Goal: Transaction & Acquisition: Purchase product/service

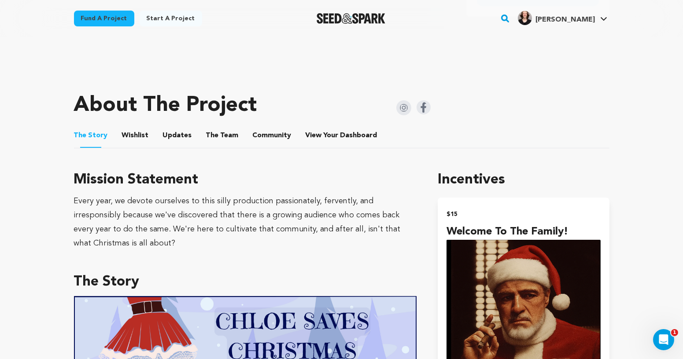
scroll to position [340, 0]
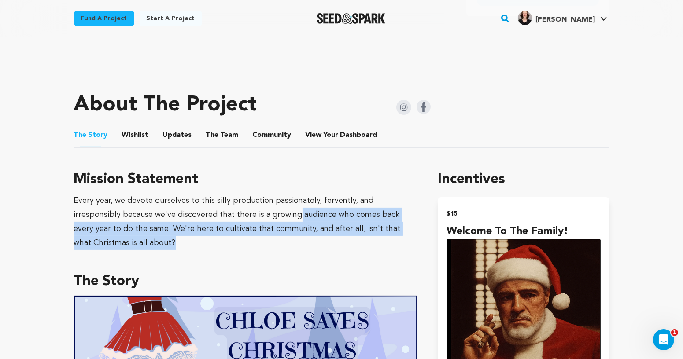
drag, startPoint x: 248, startPoint y: 216, endPoint x: 324, endPoint y: 249, distance: 83.1
click at [324, 248] on div "Every year, we devote ourselves to this silly production passionately, ferventl…" at bounding box center [245, 222] width 343 height 56
click at [324, 249] on div "Every year, we devote ourselves to this silly production passionately, ferventl…" at bounding box center [245, 222] width 343 height 56
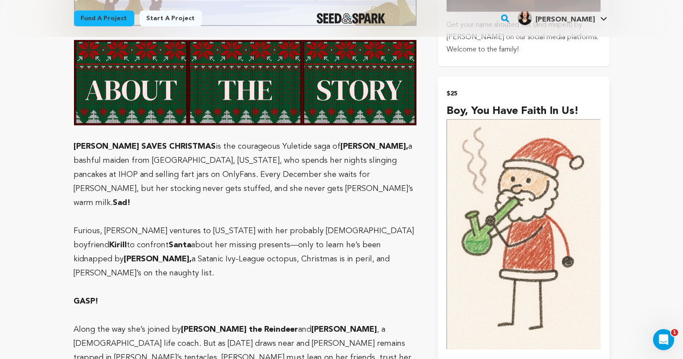
scroll to position [794, 0]
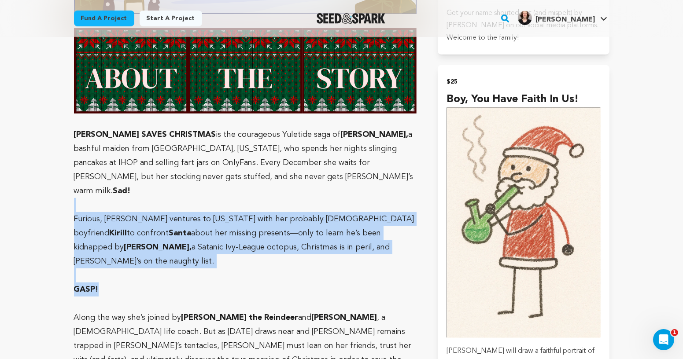
drag, startPoint x: 233, startPoint y: 173, endPoint x: 274, endPoint y: 261, distance: 97.3
click at [274, 283] on p "GASP!" at bounding box center [245, 290] width 343 height 14
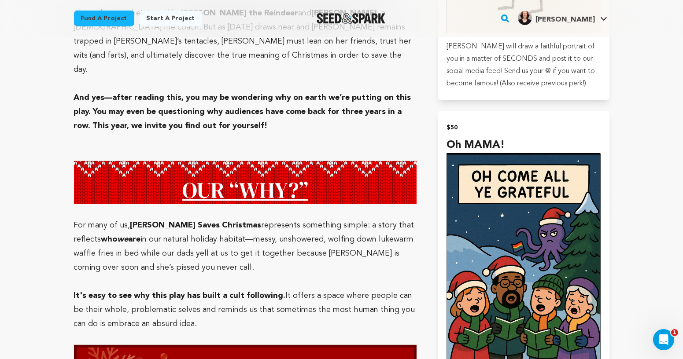
scroll to position [1100, 0]
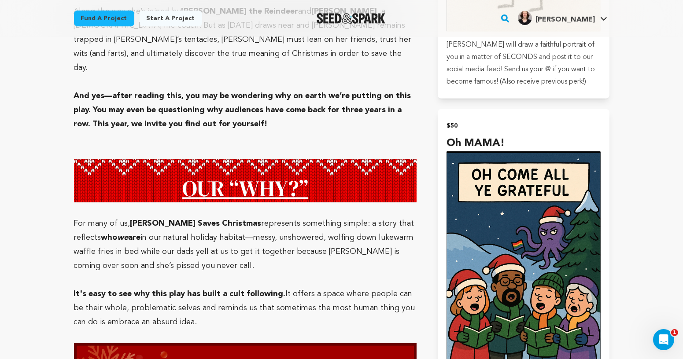
drag, startPoint x: 223, startPoint y: 198, endPoint x: 233, endPoint y: 229, distance: 33.3
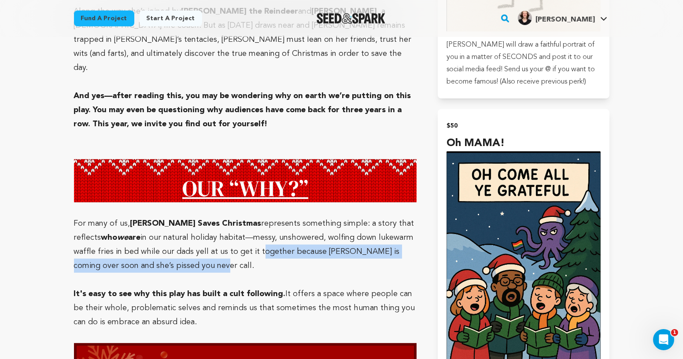
drag, startPoint x: 211, startPoint y: 209, endPoint x: 220, endPoint y: 226, distance: 19.5
click at [219, 225] on p "For many of us, Chloe Saves Christmas represents something simple: a story that…" at bounding box center [245, 245] width 343 height 56
click at [237, 226] on p "For many of us, Chloe Saves Christmas represents something simple: a story that…" at bounding box center [245, 245] width 343 height 56
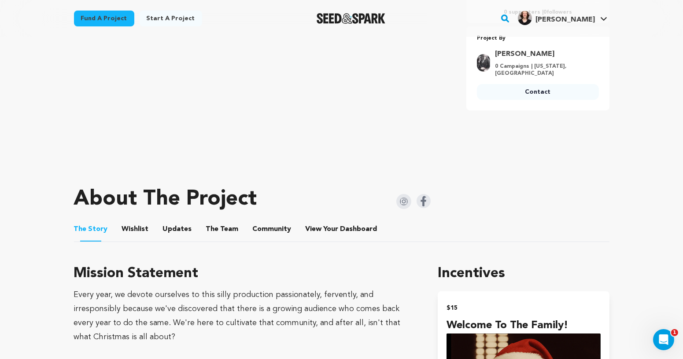
scroll to position [249, 0]
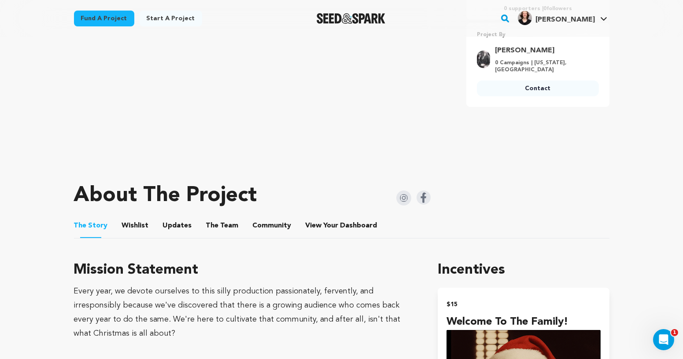
click at [216, 227] on button "The Team" at bounding box center [222, 227] width 21 height 21
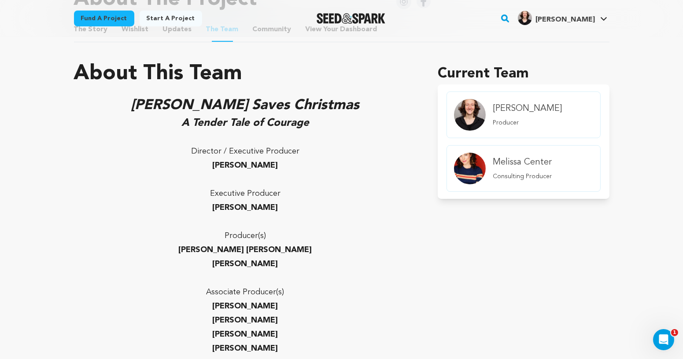
scroll to position [459, 0]
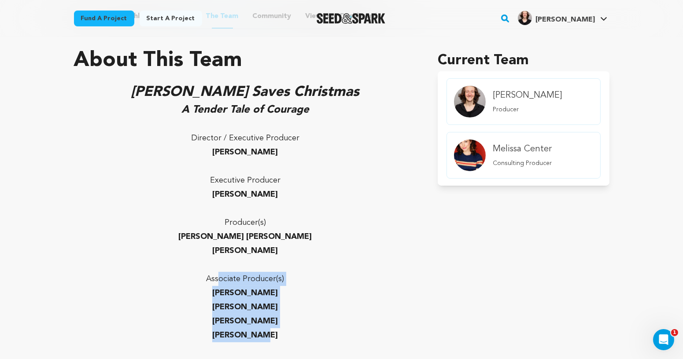
drag, startPoint x: 220, startPoint y: 274, endPoint x: 278, endPoint y: 329, distance: 80.4
click at [278, 329] on div "Chloe Saves Christmas A Tender Tale of Courage Director / Executive Producer Ja…" at bounding box center [245, 276] width 343 height 388
click at [278, 329] on p "[PERSON_NAME]" at bounding box center [245, 336] width 343 height 14
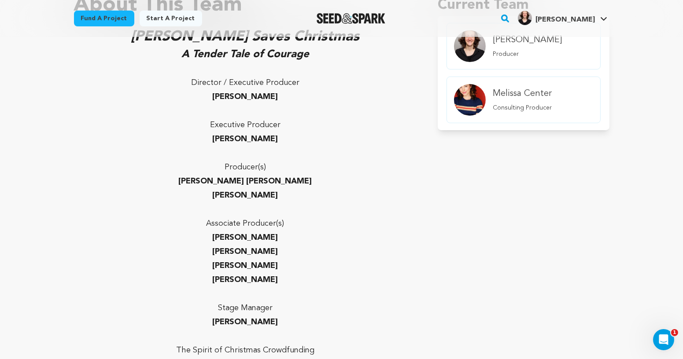
scroll to position [516, 0]
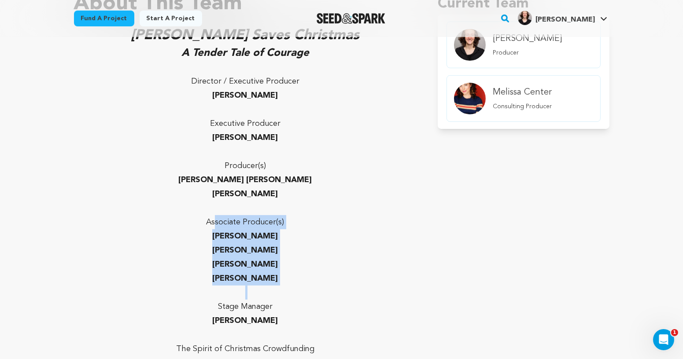
drag, startPoint x: 265, startPoint y: 297, endPoint x: 214, endPoint y: 213, distance: 98.1
click at [214, 214] on div "Chloe Saves Christmas A Tender Tale of Courage Director / Executive Producer Ja…" at bounding box center [245, 219] width 343 height 388
click at [214, 213] on p at bounding box center [245, 208] width 343 height 14
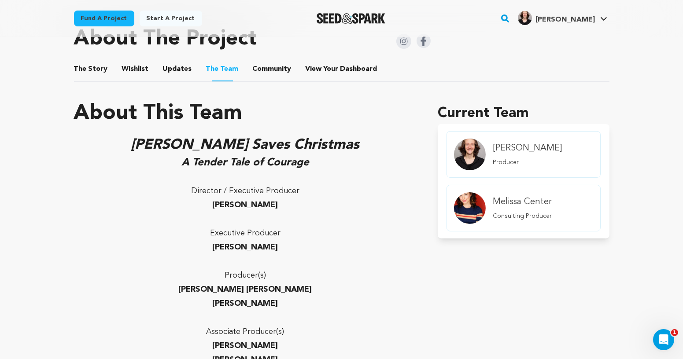
scroll to position [330, 0]
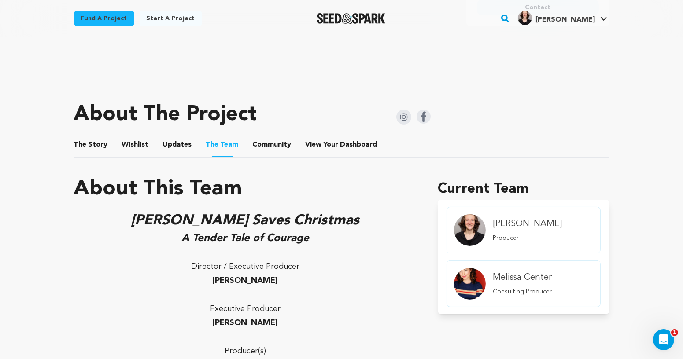
click at [83, 144] on button "The Story" at bounding box center [90, 146] width 21 height 21
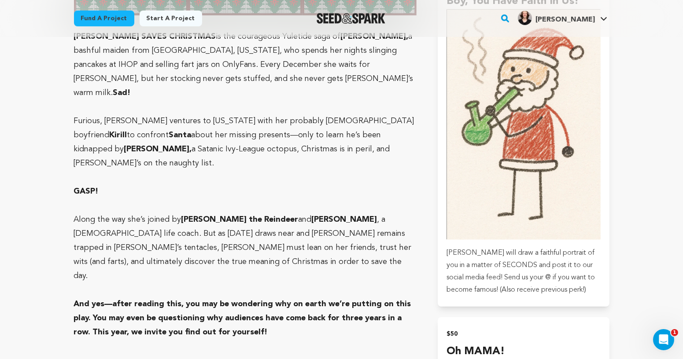
scroll to position [894, 0]
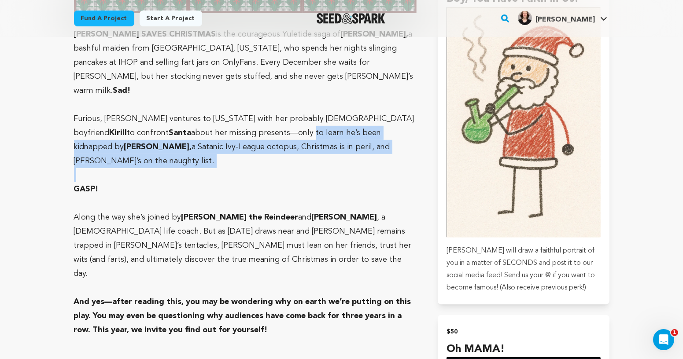
drag, startPoint x: 191, startPoint y: 114, endPoint x: 229, endPoint y: 155, distance: 55.5
click at [229, 182] on p "GASP!" at bounding box center [245, 189] width 343 height 14
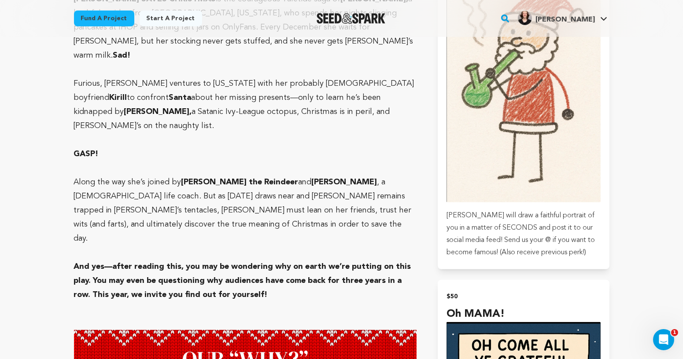
scroll to position [954, 0]
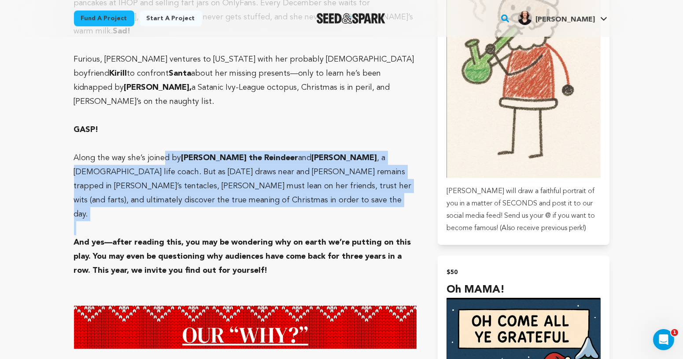
drag, startPoint x: 163, startPoint y: 125, endPoint x: 178, endPoint y: 186, distance: 62.9
click at [178, 222] on p at bounding box center [245, 229] width 343 height 14
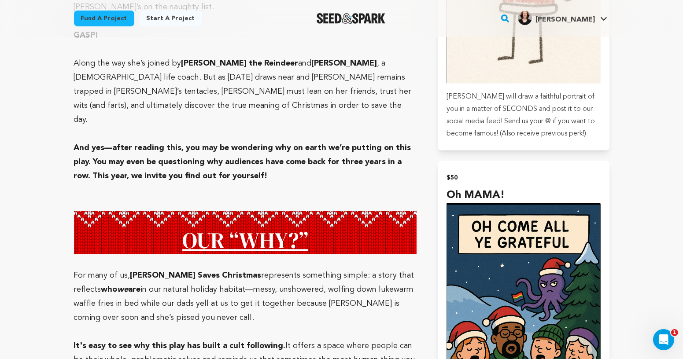
scroll to position [1044, 0]
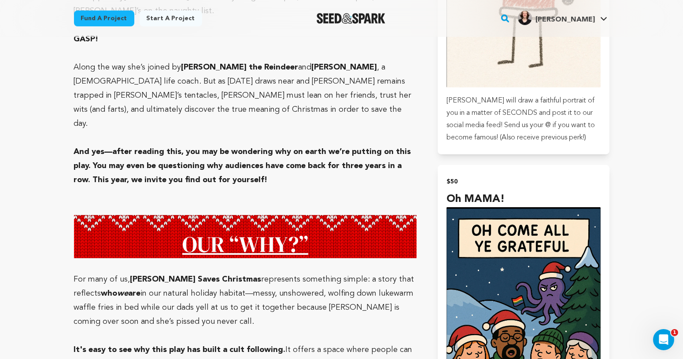
drag, startPoint x: 257, startPoint y: 142, endPoint x: 154, endPoint y: 108, distance: 108.1
click at [154, 145] on p "And yes—after reading this, you may be wondering why on earth we’re putting on …" at bounding box center [245, 166] width 343 height 42
click at [154, 148] on strong "And yes—after reading this, you may be wondering why on earth we’re putting on …" at bounding box center [242, 166] width 337 height 36
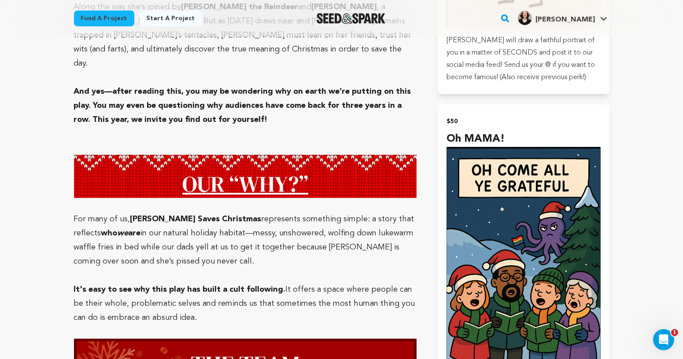
scroll to position [1108, 0]
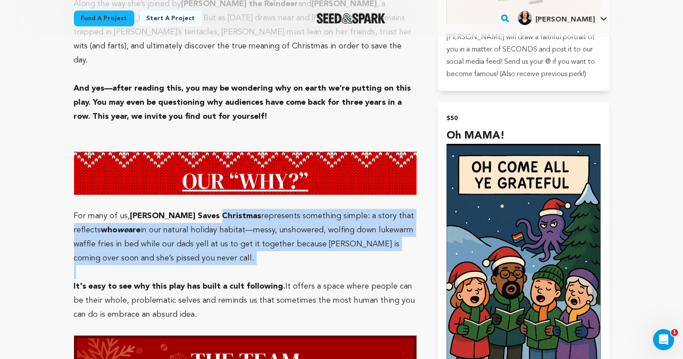
drag, startPoint x: 209, startPoint y: 171, endPoint x: 266, endPoint y: 235, distance: 85.5
click at [266, 266] on p at bounding box center [245, 273] width 343 height 14
drag, startPoint x: 240, startPoint y: 219, endPoint x: 173, endPoint y: 170, distance: 83.2
click at [173, 209] on p "For many of us, Chloe Saves Christmas represents something simple: a story that…" at bounding box center [245, 237] width 343 height 56
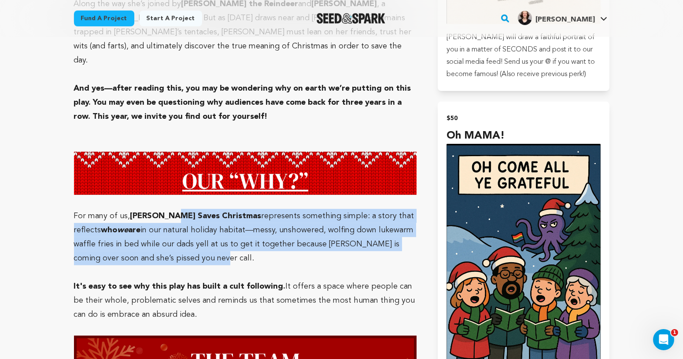
click at [173, 212] on strong "[PERSON_NAME] Saves Christmas" at bounding box center [195, 216] width 131 height 8
drag, startPoint x: 66, startPoint y: 170, endPoint x: 196, endPoint y: 227, distance: 141.6
click at [196, 266] on p at bounding box center [245, 273] width 343 height 14
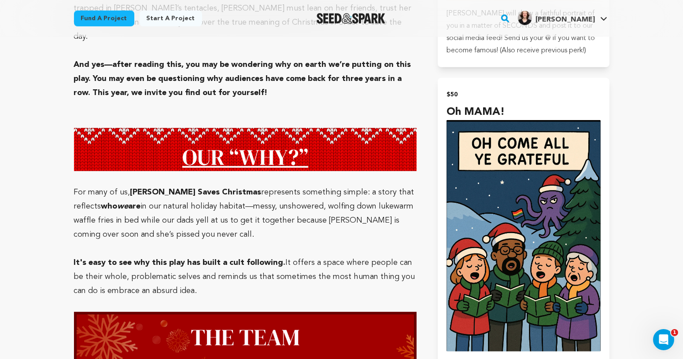
scroll to position [1132, 0]
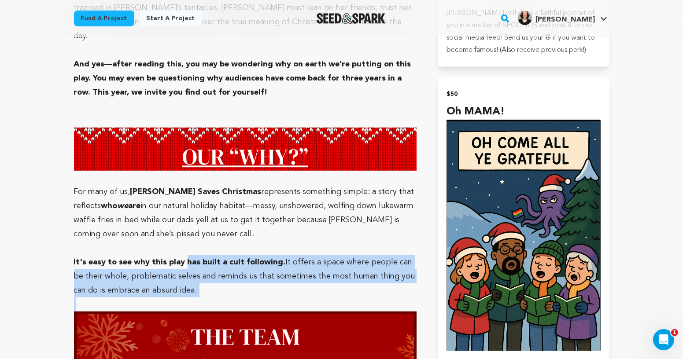
drag, startPoint x: 184, startPoint y: 221, endPoint x: 234, endPoint y: 262, distance: 65.1
click at [234, 298] on p at bounding box center [245, 305] width 343 height 14
drag, startPoint x: 202, startPoint y: 246, endPoint x: 129, endPoint y: 214, distance: 79.1
click at [129, 255] on p "It's easy to see why this play has built a cult following. It offers a space wh…" at bounding box center [245, 276] width 343 height 42
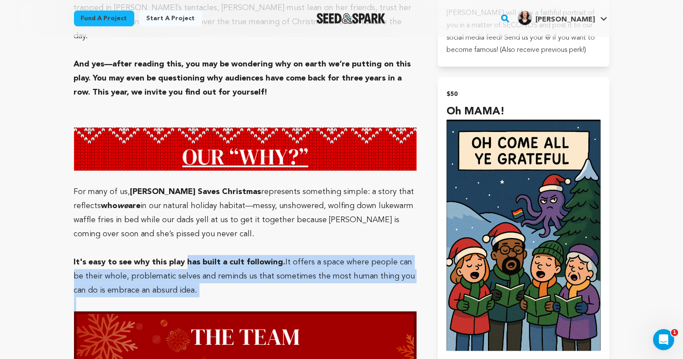
click at [129, 255] on p "It's easy to see why this play has built a cult following. It offers a space wh…" at bounding box center [245, 276] width 343 height 42
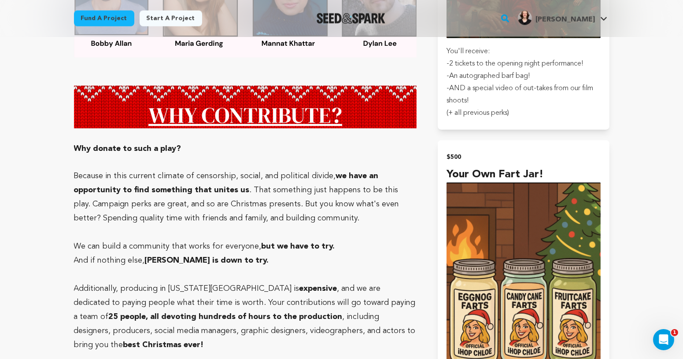
scroll to position [2153, 0]
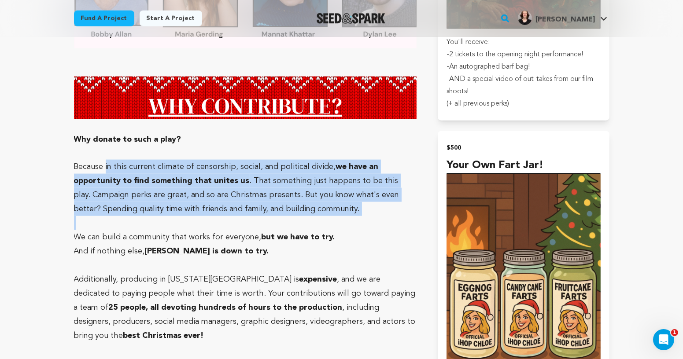
drag, startPoint x: 105, startPoint y: 124, endPoint x: 306, endPoint y: 170, distance: 206.6
click at [306, 170] on p "Because in this current climate of censorship, social, and political divide, we…" at bounding box center [245, 188] width 343 height 56
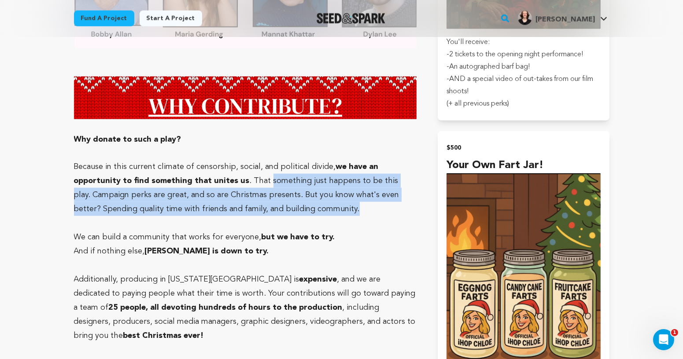
drag, startPoint x: 335, startPoint y: 172, endPoint x: 263, endPoint y: 132, distance: 82.2
click at [263, 160] on p "Because in this current climate of censorship, social, and political divide, we…" at bounding box center [245, 188] width 343 height 56
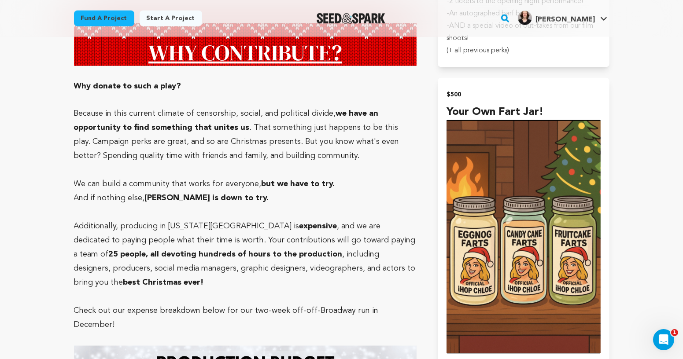
scroll to position [2220, 0]
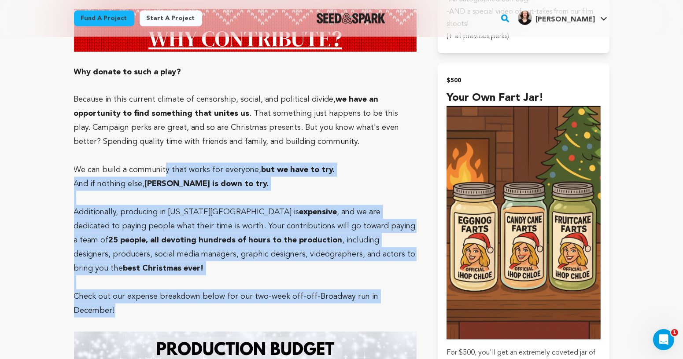
drag, startPoint x: 163, startPoint y: 126, endPoint x: 409, endPoint y: 244, distance: 272.5
click at [409, 290] on p "Check out our expense breakdown below for our two-week off-off-Broadway run in …" at bounding box center [245, 304] width 343 height 28
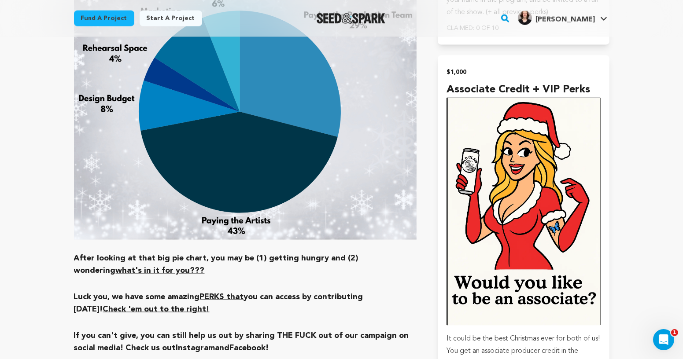
scroll to position [2602, 0]
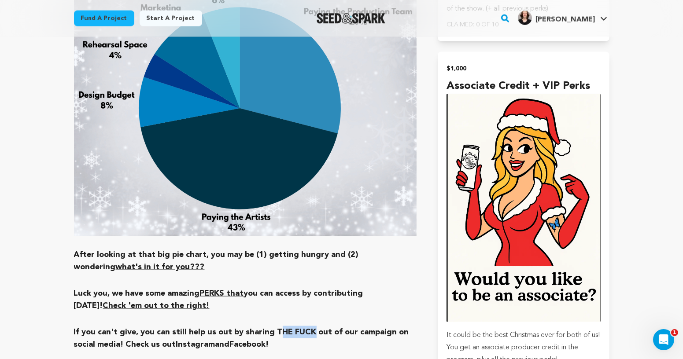
drag, startPoint x: 309, startPoint y: 263, endPoint x: 274, endPoint y: 259, distance: 35.9
click at [274, 326] on h3 "If you can't give, you can still help us out by sharing THE FUCK out of our cam…" at bounding box center [245, 338] width 343 height 25
drag, startPoint x: 271, startPoint y: 259, endPoint x: 309, endPoint y: 262, distance: 38.4
click at [309, 326] on h3 "If you can't give, you can still help us out by sharing THE FUCK out of our cam…" at bounding box center [245, 338] width 343 height 25
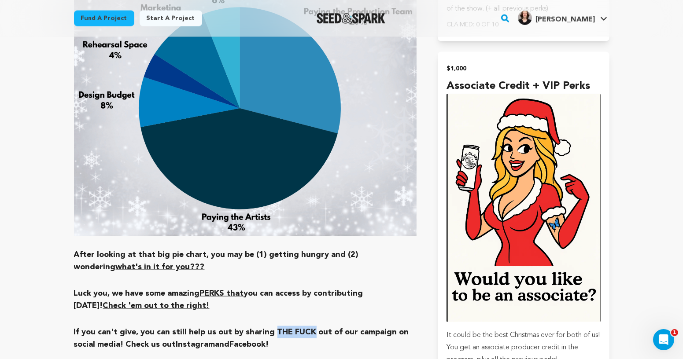
click at [309, 326] on h3 "If you can't give, you can still help us out by sharing THE FUCK out of our cam…" at bounding box center [245, 338] width 343 height 25
drag, startPoint x: 308, startPoint y: 261, endPoint x: 273, endPoint y: 264, distance: 35.4
click at [273, 326] on h3 "If you can't give, you can still help us out by sharing THE FUCK out of our cam…" at bounding box center [245, 338] width 343 height 25
drag, startPoint x: 272, startPoint y: 264, endPoint x: 302, endPoint y: 263, distance: 29.5
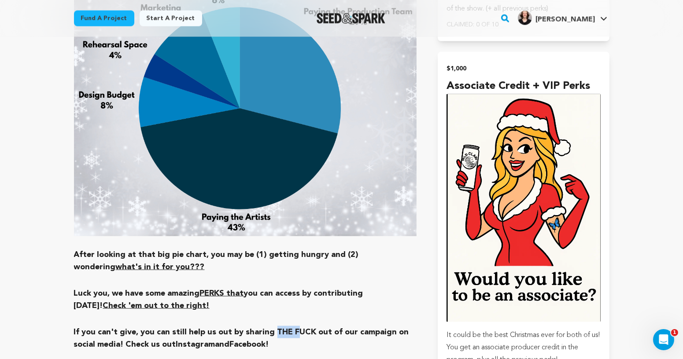
click at [299, 326] on h3 "If you can't give, you can still help us out by sharing THE FUCK out of our cam…" at bounding box center [245, 338] width 343 height 25
click at [301, 326] on h3 "If you can't give, you can still help us out by sharing THE FUCK out of our cam…" at bounding box center [245, 338] width 343 height 25
drag, startPoint x: 309, startPoint y: 262, endPoint x: 271, endPoint y: 260, distance: 37.5
click at [274, 326] on h3 "If you can't give, you can still help us out by sharing THE FUCK out of our cam…" at bounding box center [245, 338] width 343 height 25
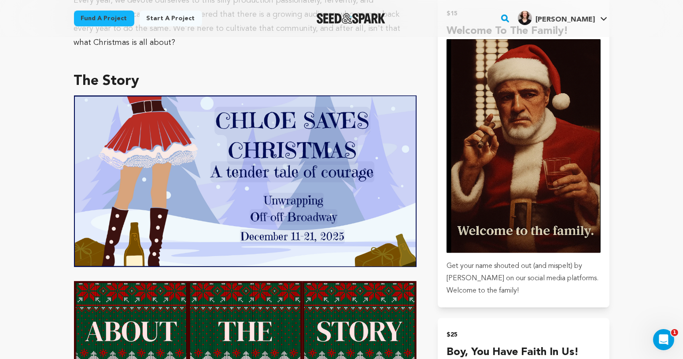
scroll to position [0, 0]
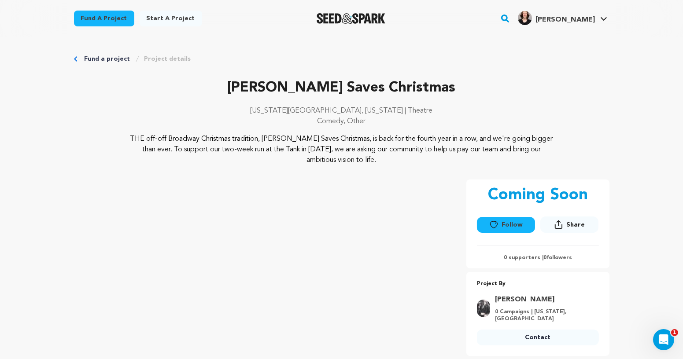
click at [351, 150] on p "THE off-off Broadway Christmas tradition, [PERSON_NAME] Saves Christmas, is bac…" at bounding box center [341, 150] width 429 height 32
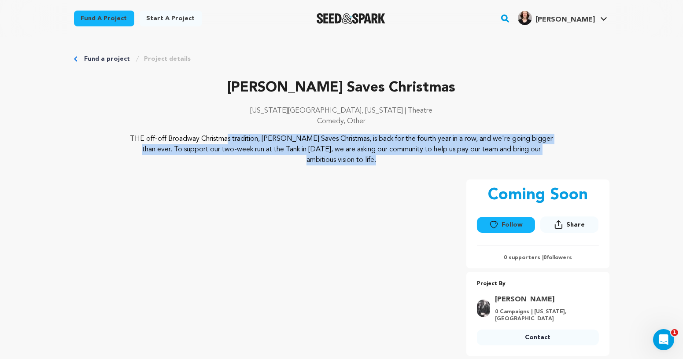
click at [351, 150] on p "THE off-off Broadway Christmas tradition, [PERSON_NAME] Saves Christmas, is bac…" at bounding box center [341, 150] width 429 height 32
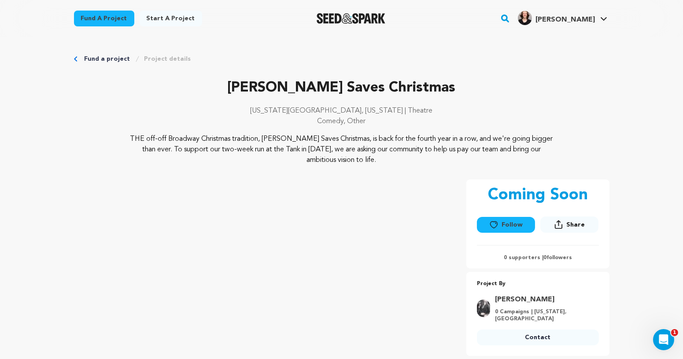
click at [351, 152] on p "THE off-off Broadway Christmas tradition, [PERSON_NAME] Saves Christmas, is bac…" at bounding box center [341, 150] width 429 height 32
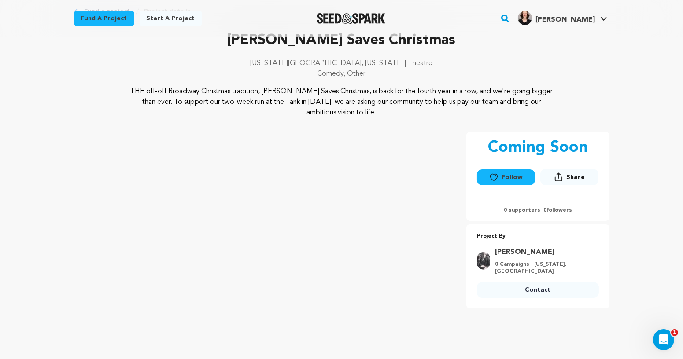
scroll to position [72, 0]
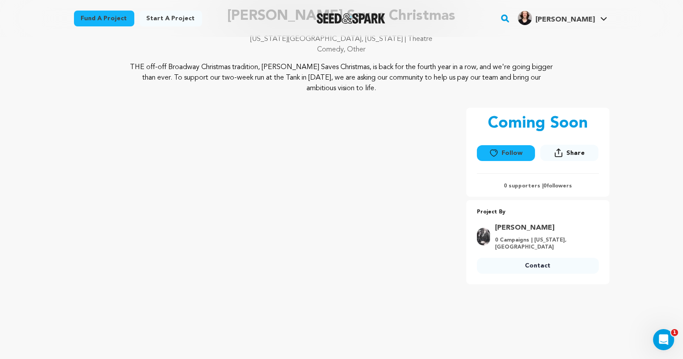
click at [279, 38] on p "[US_STATE][GEOGRAPHIC_DATA], [US_STATE] | Theatre" at bounding box center [342, 39] width 536 height 11
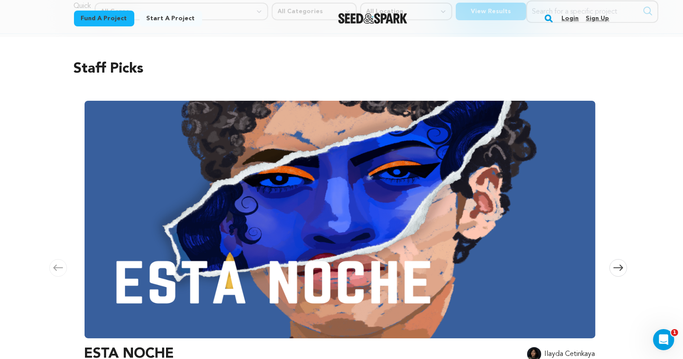
click at [573, 20] on link "Login" at bounding box center [570, 18] width 17 height 14
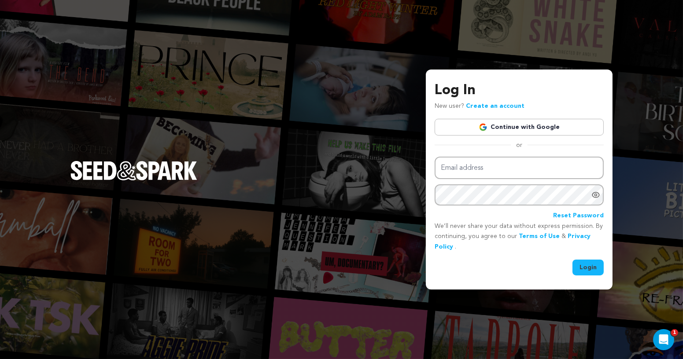
type input "jaylgiffin@yahoo.com"
click at [586, 267] on button "Login" at bounding box center [588, 268] width 31 height 16
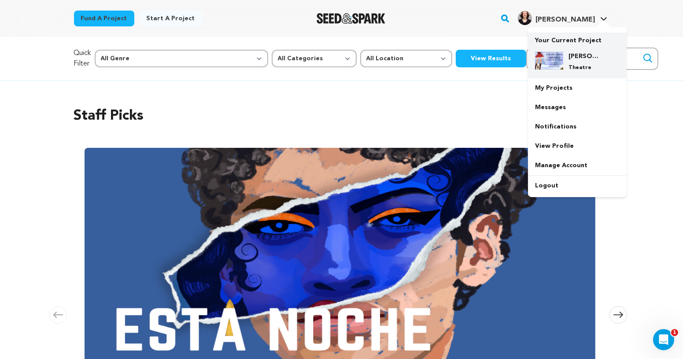
click at [577, 68] on p "Theatre" at bounding box center [585, 67] width 32 height 7
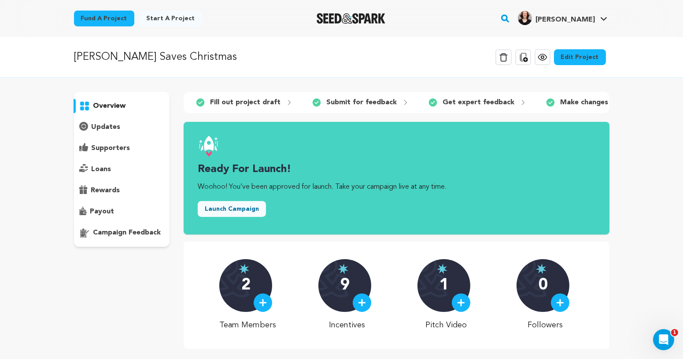
scroll to position [10, 0]
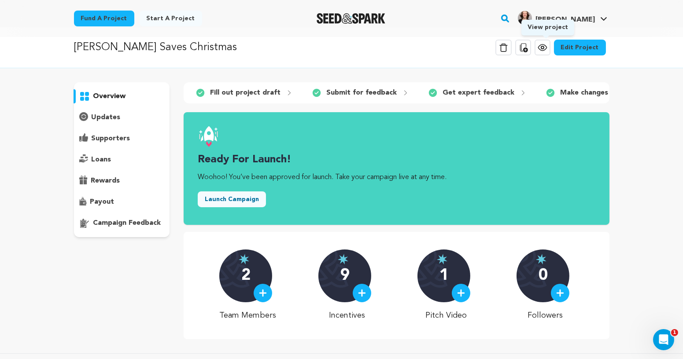
click at [544, 48] on icon at bounding box center [542, 47] width 3 height 3
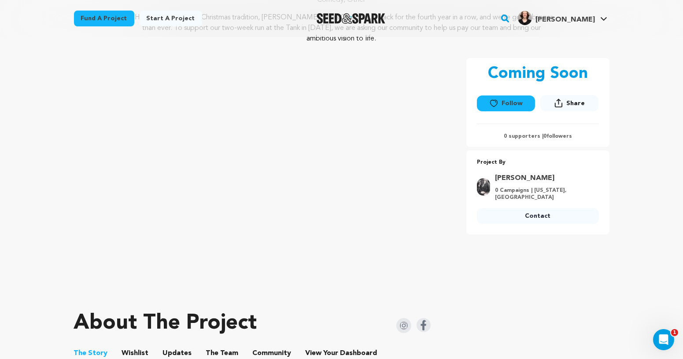
scroll to position [122, 0]
